Goal: Transaction & Acquisition: Purchase product/service

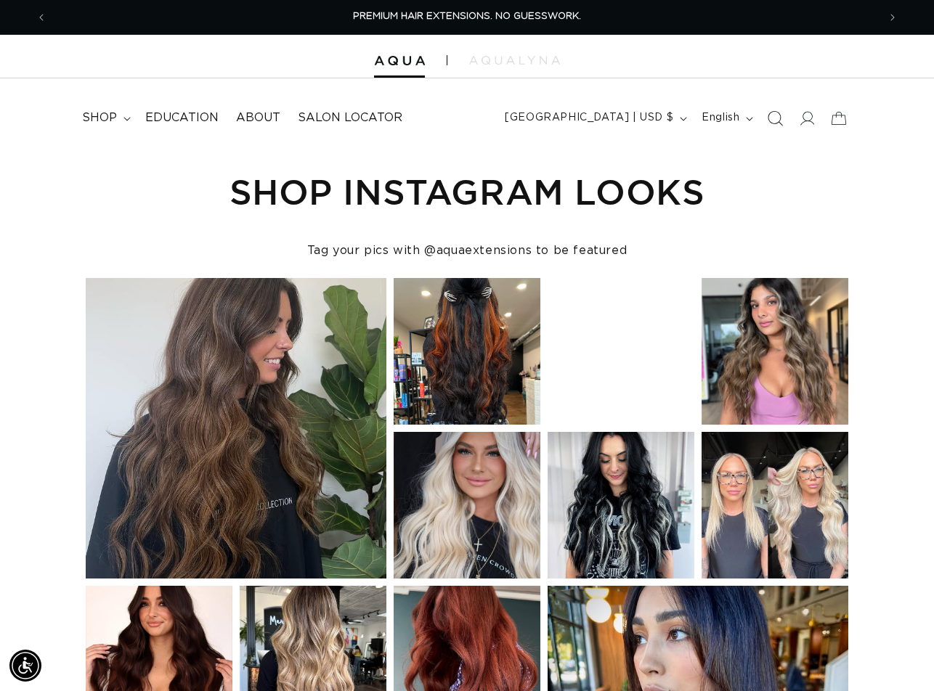
click at [773, 120] on icon "Search" at bounding box center [775, 117] width 15 height 15
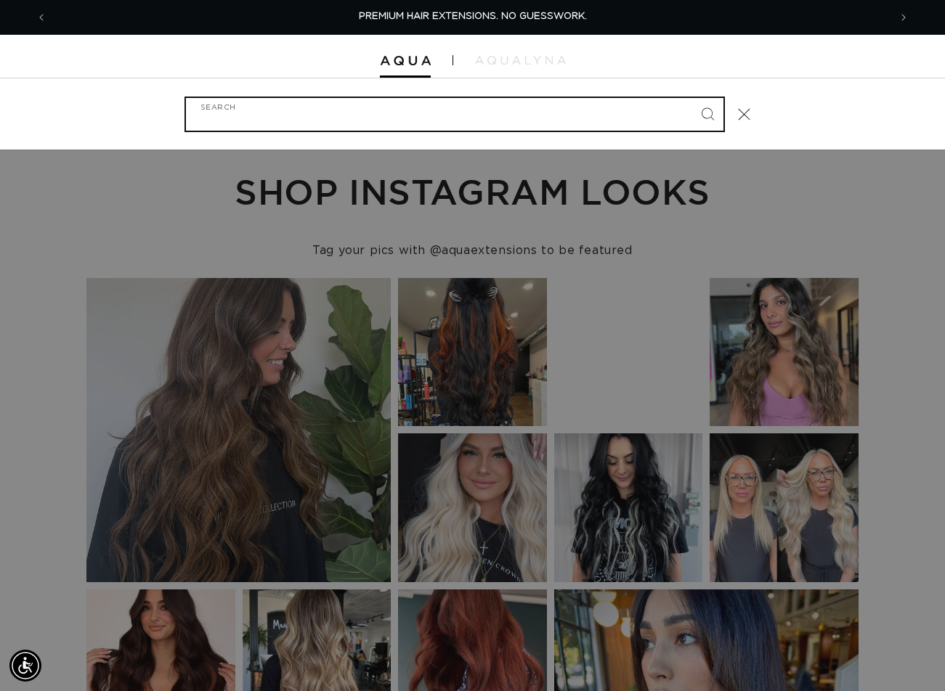
paste input "24" Q WEFT #ATLANTIC DUO"
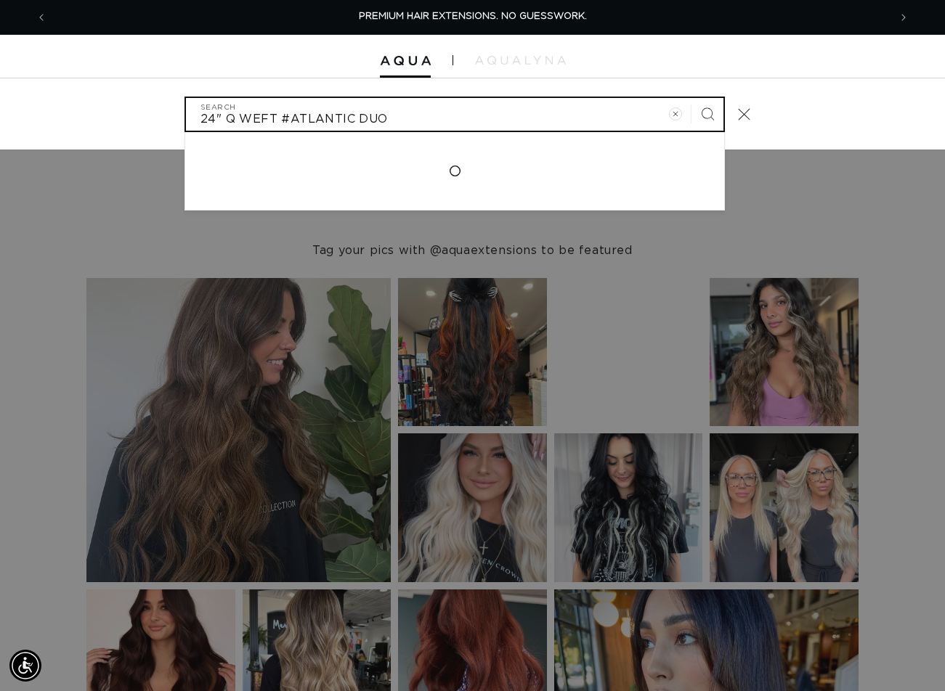
type input "24" Q WEFT #ATLANTIC DUO"
click at [691, 98] on button "Search" at bounding box center [707, 114] width 32 height 32
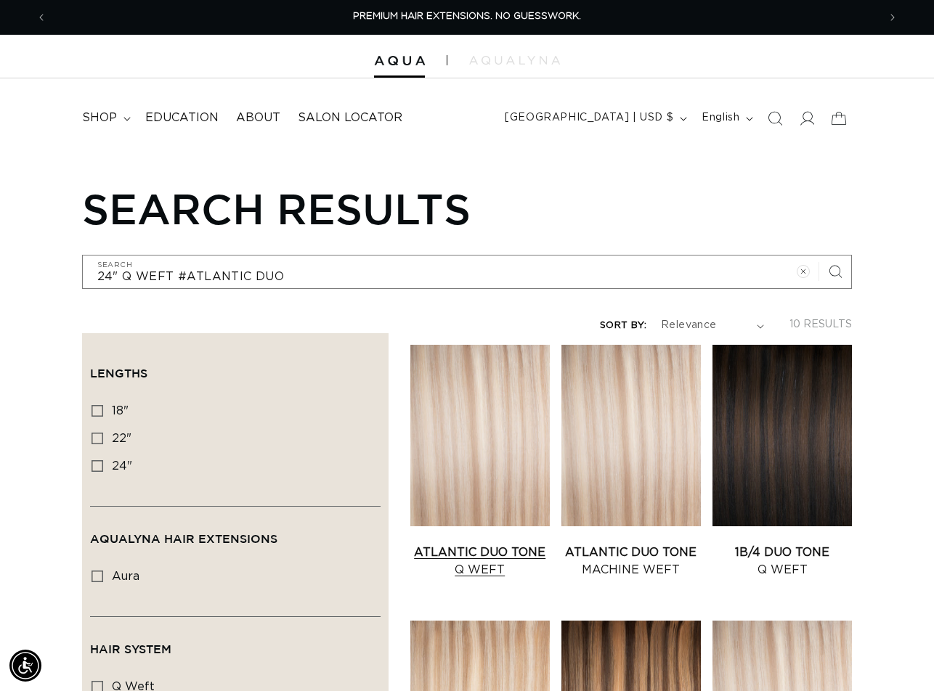
click at [472, 544] on link "Atlantic Duo Tone Q Weft" at bounding box center [479, 561] width 139 height 35
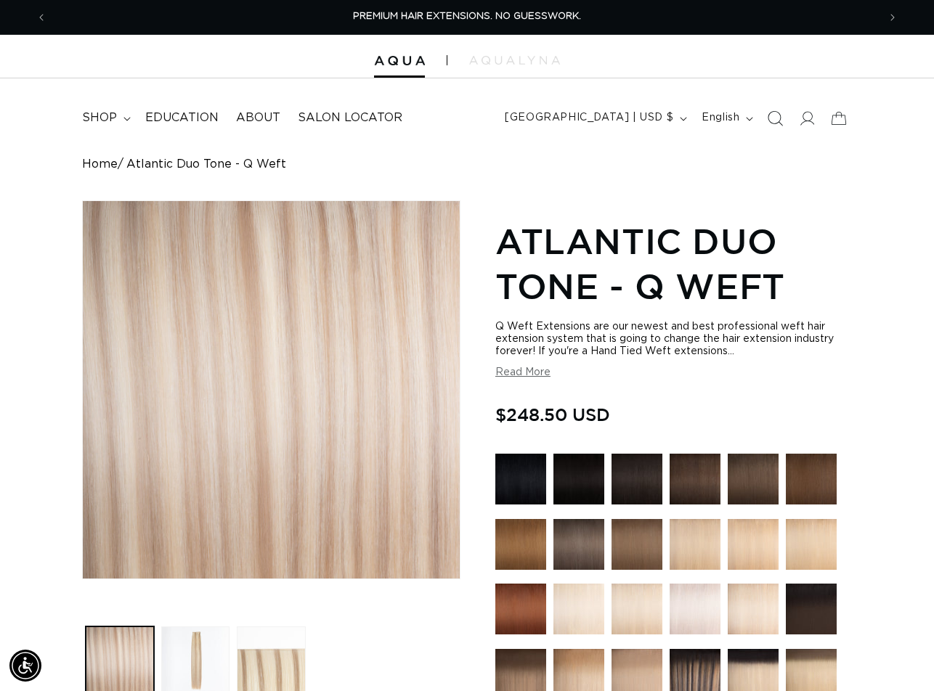
click at [773, 121] on icon "Search" at bounding box center [775, 117] width 15 height 15
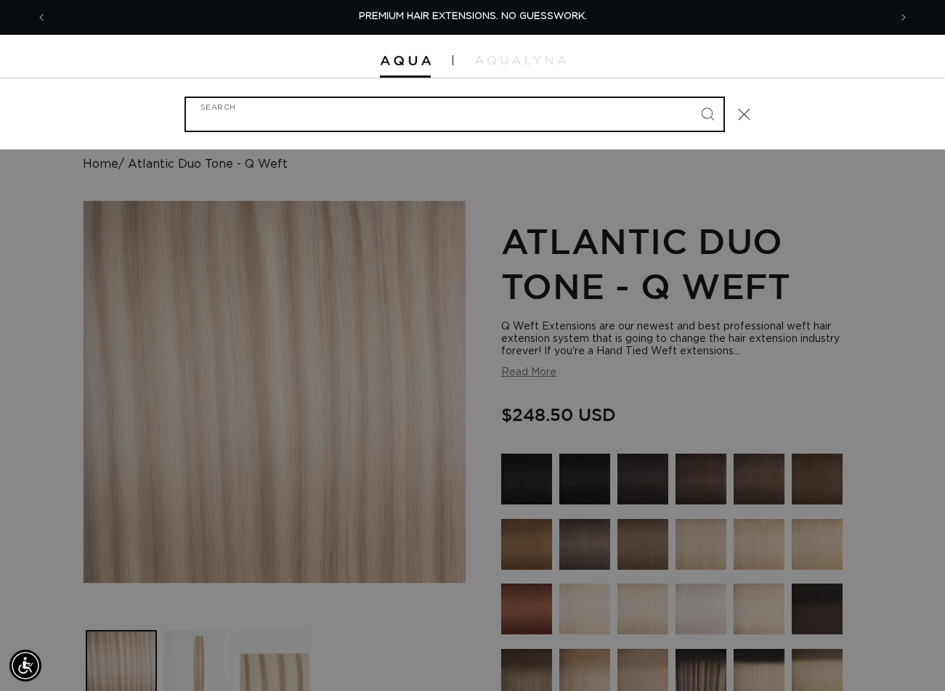
click at [271, 116] on input "Search" at bounding box center [454, 114] width 537 height 33
paste input "24" Q WEFT #ARCTIC ROOTED"
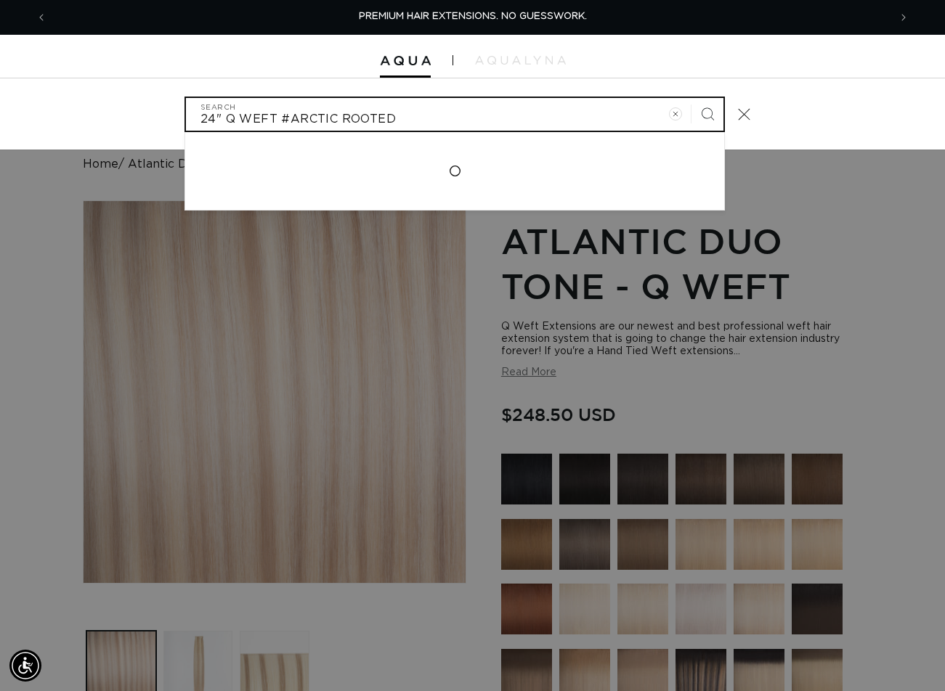
type input "24" Q WEFT #ARCTIC ROOTED"
click at [691, 98] on button "Search" at bounding box center [707, 114] width 32 height 32
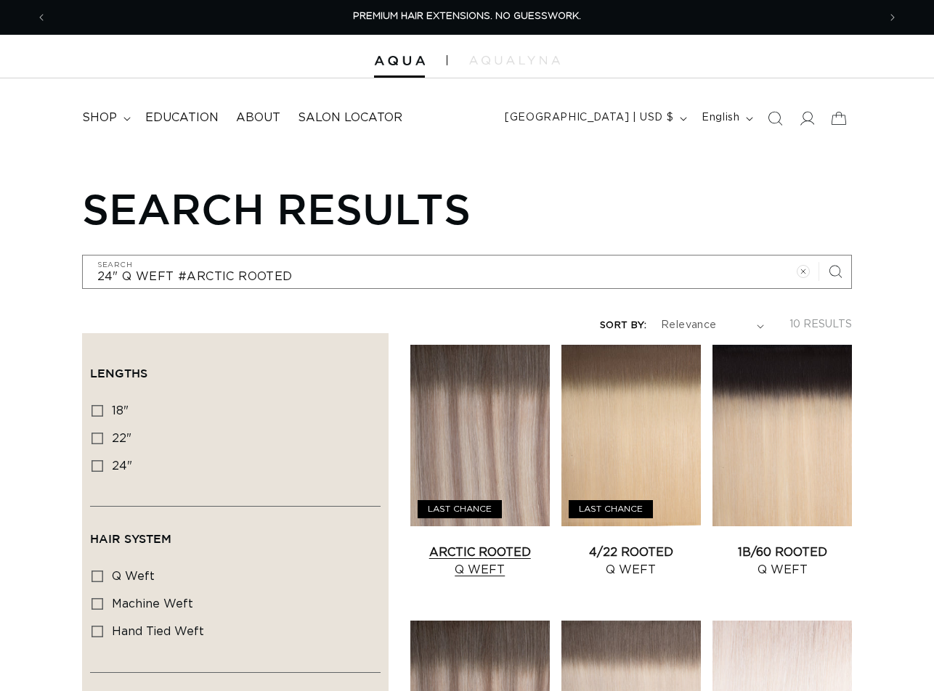
click at [474, 544] on link "Arctic Rooted Q Weft" at bounding box center [479, 561] width 139 height 35
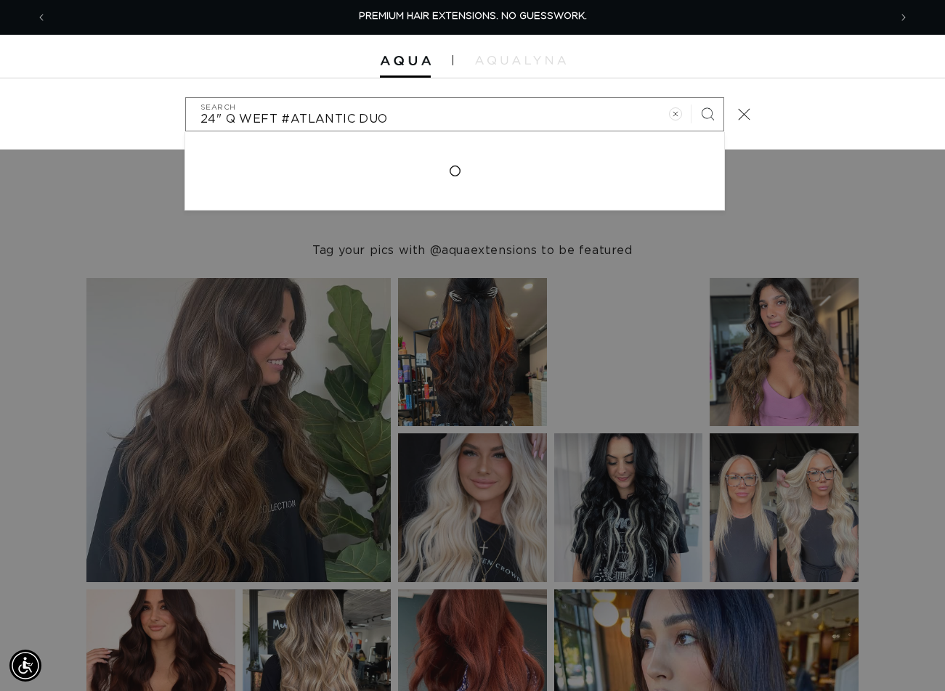
type input "24" Q WEFT #ATLANTIC DUO"
click at [691, 98] on button "Search" at bounding box center [707, 114] width 32 height 32
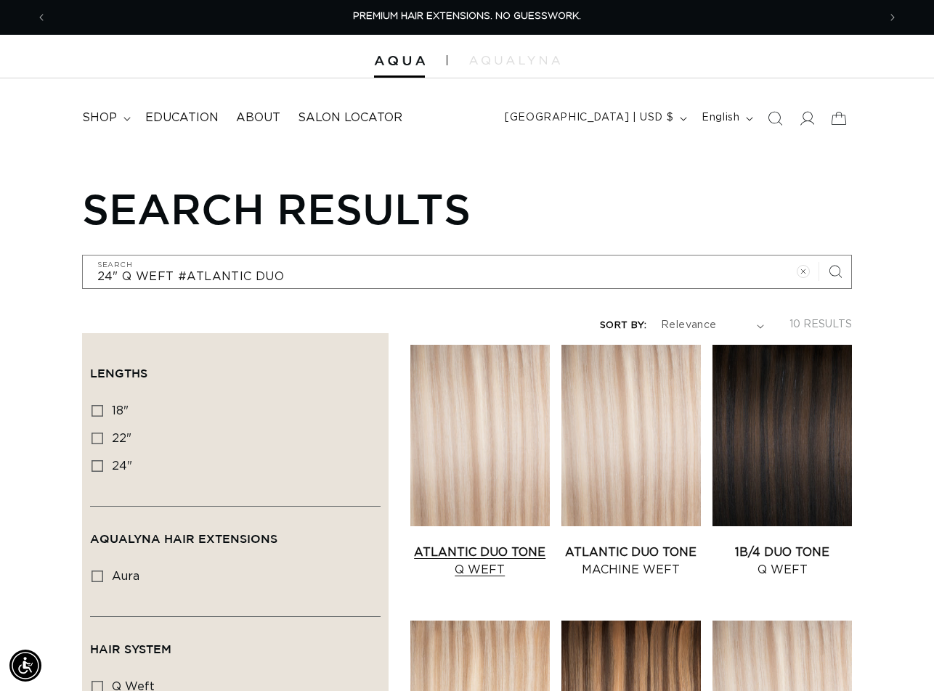
click at [479, 544] on link "Atlantic Duo Tone Q Weft" at bounding box center [479, 561] width 139 height 35
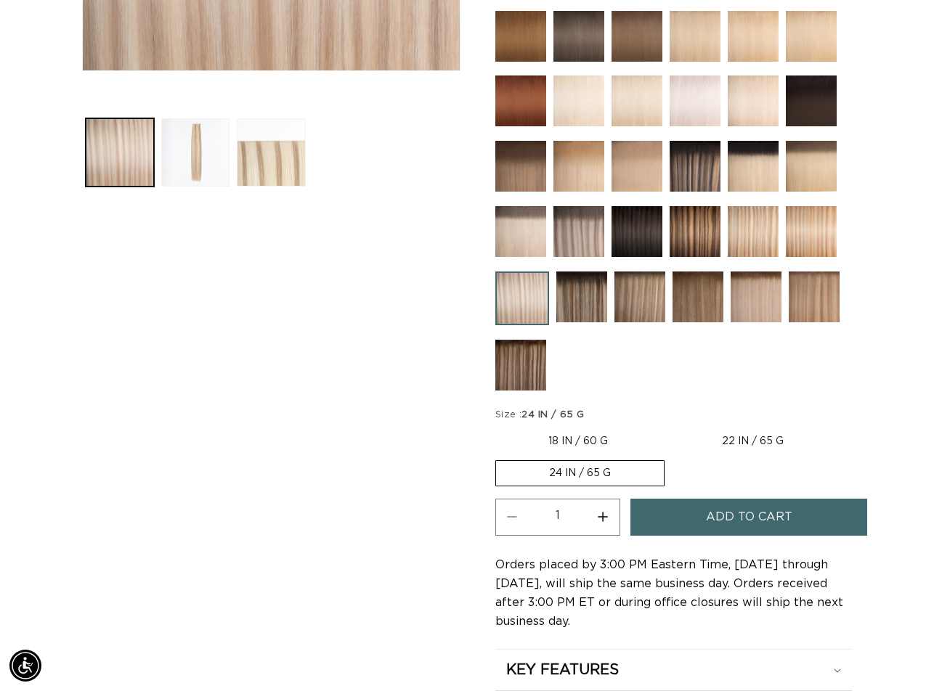
scroll to position [871, 0]
